Goal: Task Accomplishment & Management: Use online tool/utility

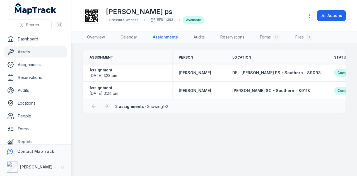
click at [37, 52] on link "Assets" at bounding box center [35, 51] width 62 height 11
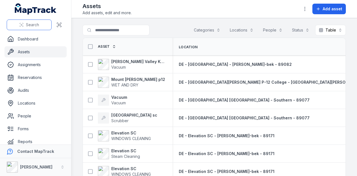
click at [32, 26] on span "Search" at bounding box center [32, 25] width 13 height 6
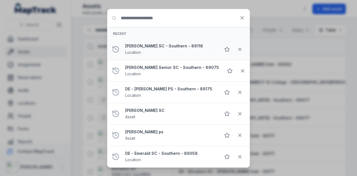
click at [162, 52] on div "DE - [GEOGRAPHIC_DATA] - Southern - 89118 Location" at bounding box center [170, 49] width 91 height 12
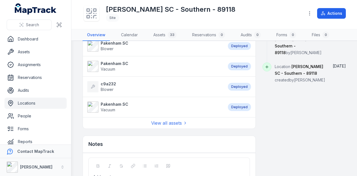
scroll to position [474, 0]
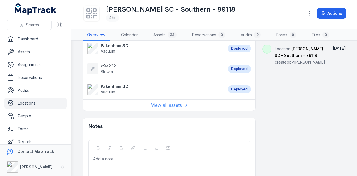
click at [165, 102] on link "View all assets" at bounding box center [169, 105] width 36 height 7
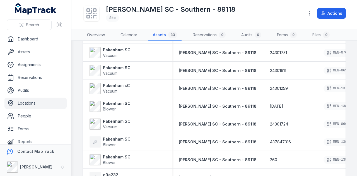
scroll to position [512, 0]
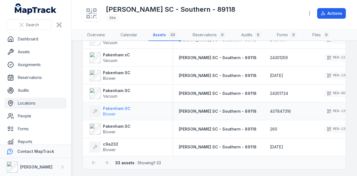
click at [108, 107] on strong "Pakenham SC" at bounding box center [117, 109] width 28 height 6
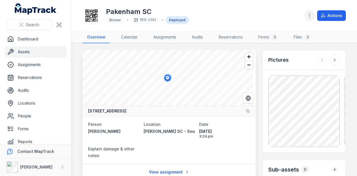
click at [312, 17] on icon "button" at bounding box center [310, 16] width 6 height 6
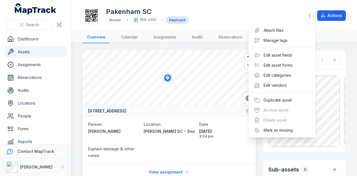
click at [333, 19] on div "Actions" at bounding box center [325, 15] width 42 height 11
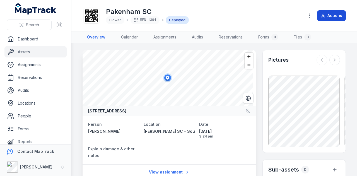
click at [331, 13] on button "Actions" at bounding box center [331, 15] width 29 height 11
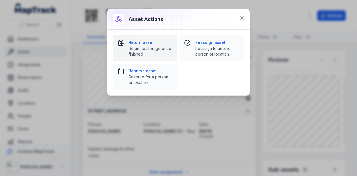
click at [158, 43] on strong "Return asset" at bounding box center [150, 43] width 44 height 6
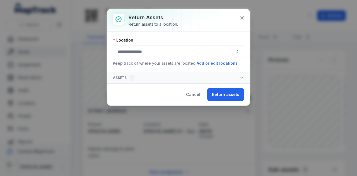
click at [190, 47] on button "button" at bounding box center [178, 51] width 131 height 13
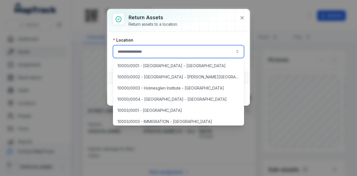
click at [191, 54] on button "button" at bounding box center [178, 51] width 131 height 13
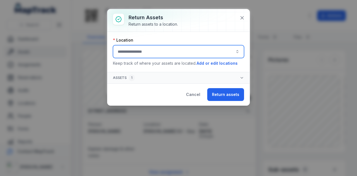
click at [191, 52] on button "button" at bounding box center [178, 51] width 131 height 13
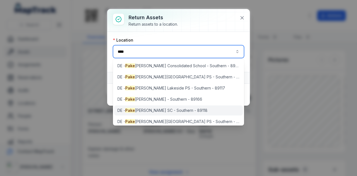
type input "****"
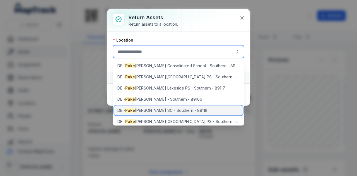
click at [172, 107] on div "DE - [PERSON_NAME] SC - Southern - 89118" at bounding box center [178, 110] width 129 height 10
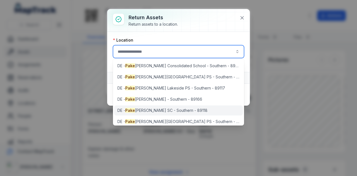
type input "**********"
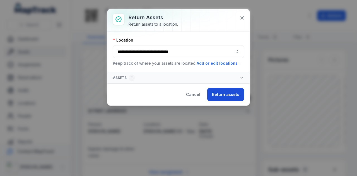
click at [234, 96] on button "Return assets" at bounding box center [225, 94] width 37 height 13
